Goal: Information Seeking & Learning: Learn about a topic

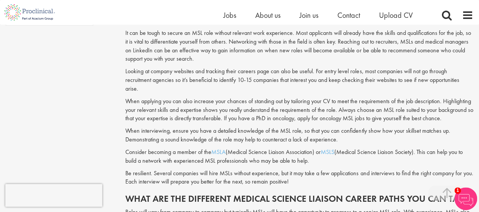
scroll to position [701, 0]
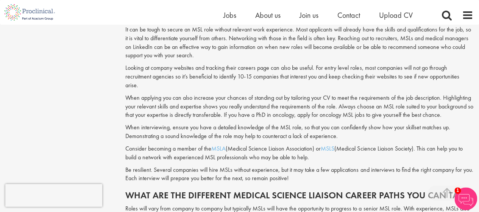
click at [275, 190] on h2 "What are the different medical science liaison career paths you can take?" at bounding box center [299, 195] width 348 height 10
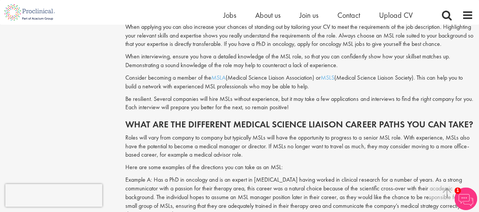
scroll to position [770, 0]
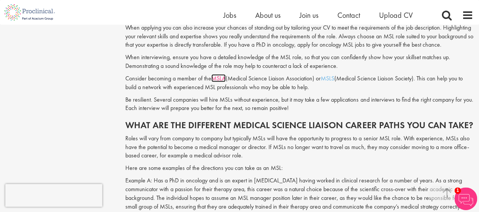
click at [218, 74] on link "MSLA" at bounding box center [218, 78] width 14 height 8
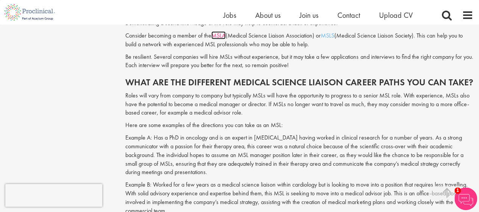
scroll to position [781, 0]
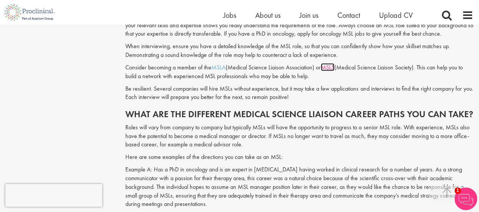
click at [334, 63] on link "MSLS" at bounding box center [328, 67] width 14 height 8
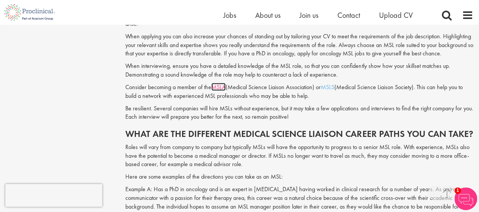
click at [225, 83] on link "MSLA" at bounding box center [218, 87] width 14 height 8
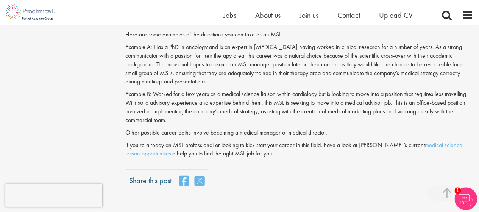
scroll to position [903, 0]
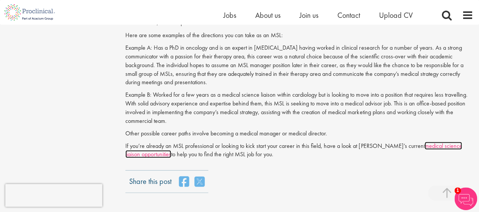
click at [152, 142] on link "medical science liaison opportunities" at bounding box center [293, 150] width 337 height 17
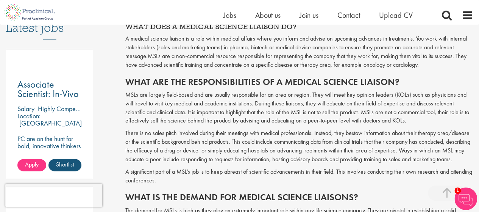
scroll to position [373, 0]
